Goal: Transaction & Acquisition: Purchase product/service

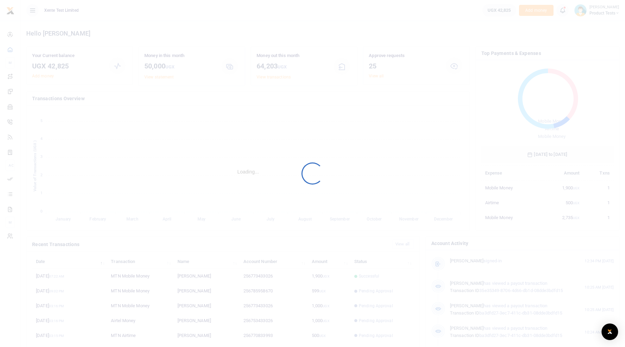
scroll to position [92, 127]
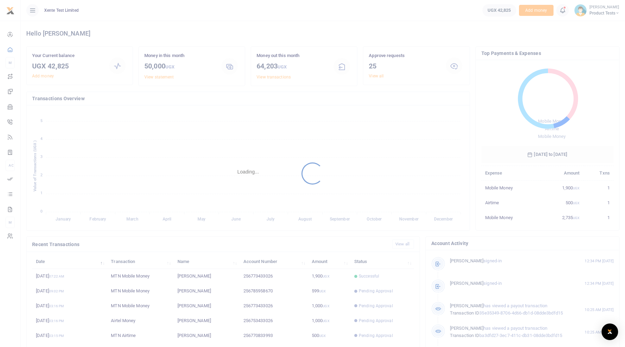
scroll to position [6, 6]
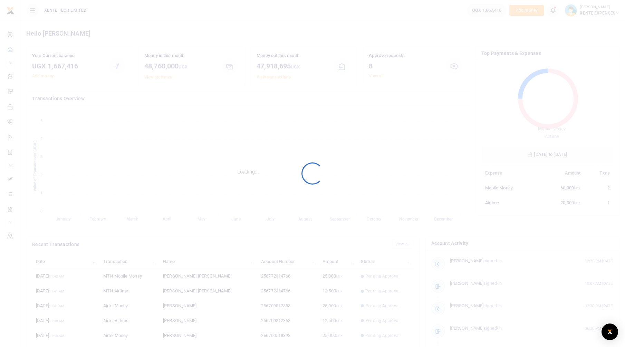
scroll to position [92, 127]
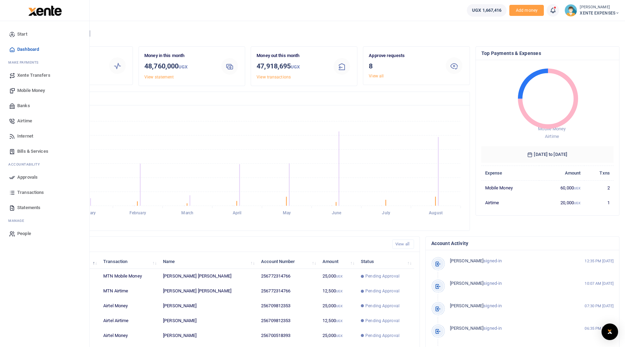
click at [29, 153] on span "Bills & Services" at bounding box center [32, 151] width 31 height 7
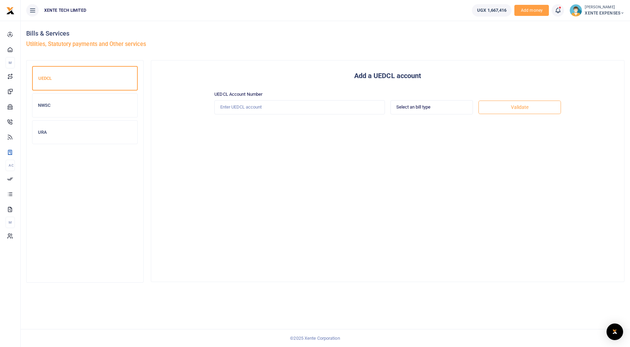
click at [595, 23] on div "Bills & Services Utilities, Statutory payments and Other services" at bounding box center [325, 40] width 598 height 39
click at [598, 13] on span "XENTE EXPENSES" at bounding box center [605, 13] width 40 height 6
click at [588, 26] on link "Switch accounts" at bounding box center [591, 25] width 60 height 10
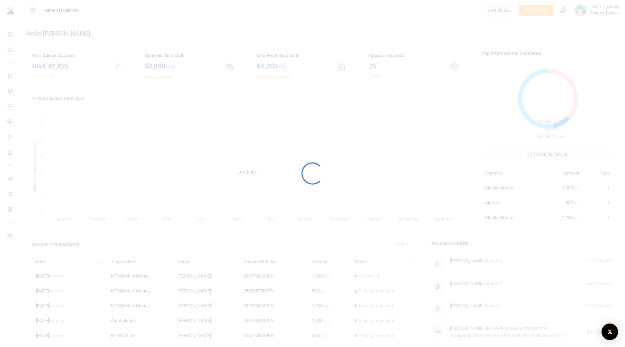
scroll to position [6, 6]
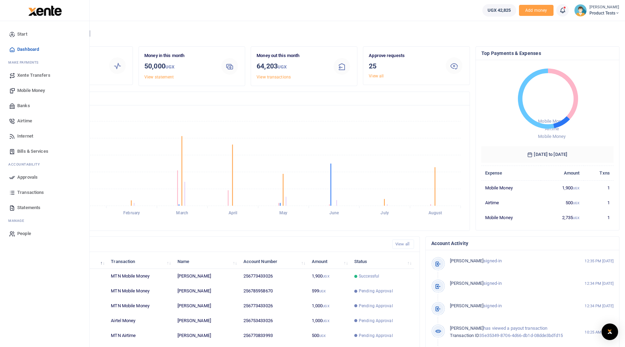
click at [23, 194] on span "Transactions" at bounding box center [30, 192] width 27 height 7
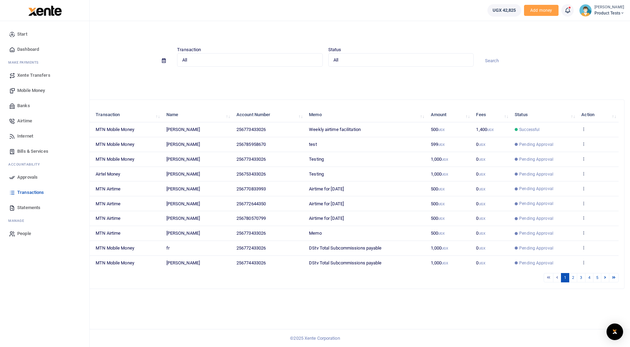
click at [29, 153] on span "Bills & Services" at bounding box center [32, 151] width 31 height 7
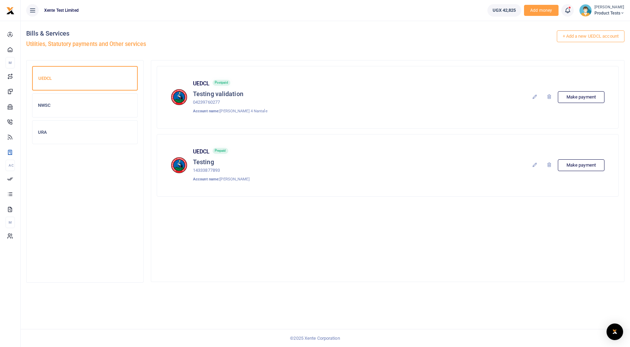
click at [277, 288] on div "UEDCL NWSC URA UEDCL" at bounding box center [325, 174] width 604 height 229
click at [534, 164] on icon at bounding box center [535, 165] width 6 height 6
